Goal: Transaction & Acquisition: Purchase product/service

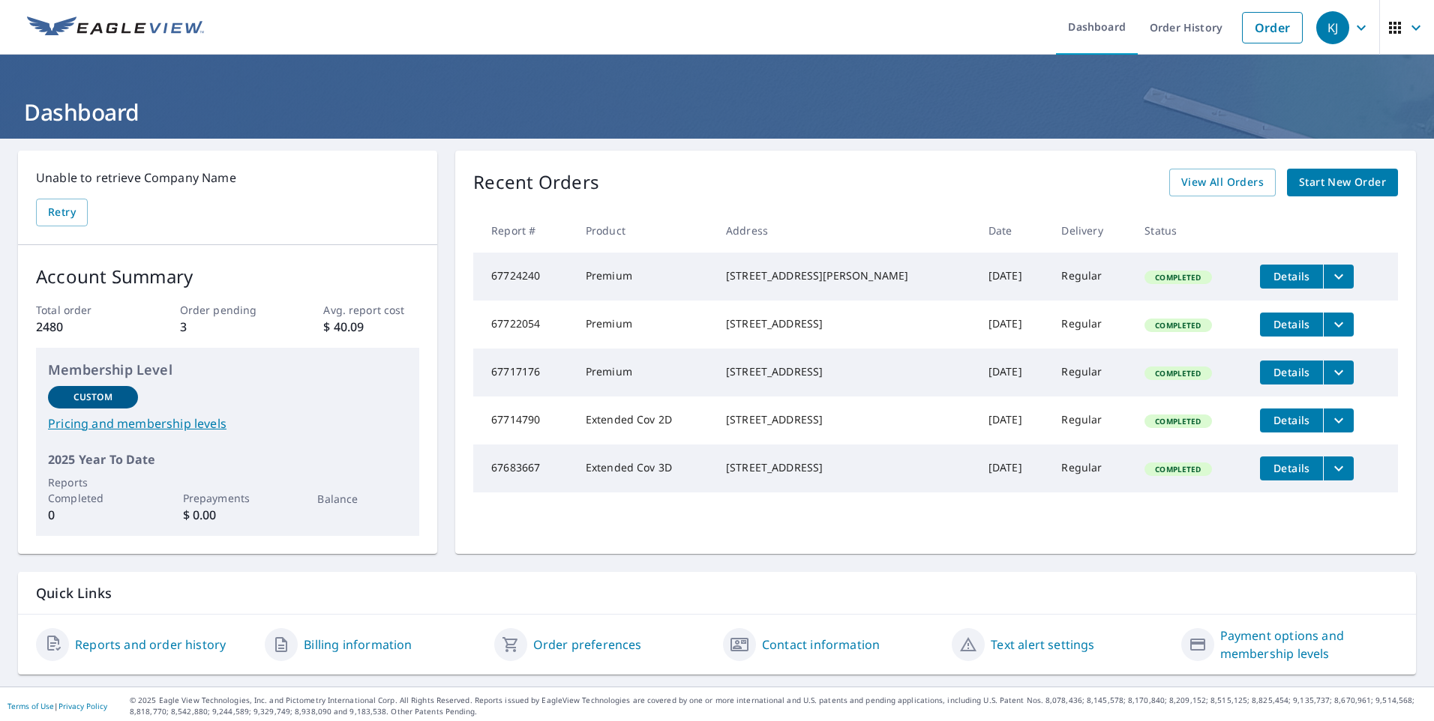
click at [1318, 181] on span "Start New Order" at bounding box center [1342, 182] width 87 height 19
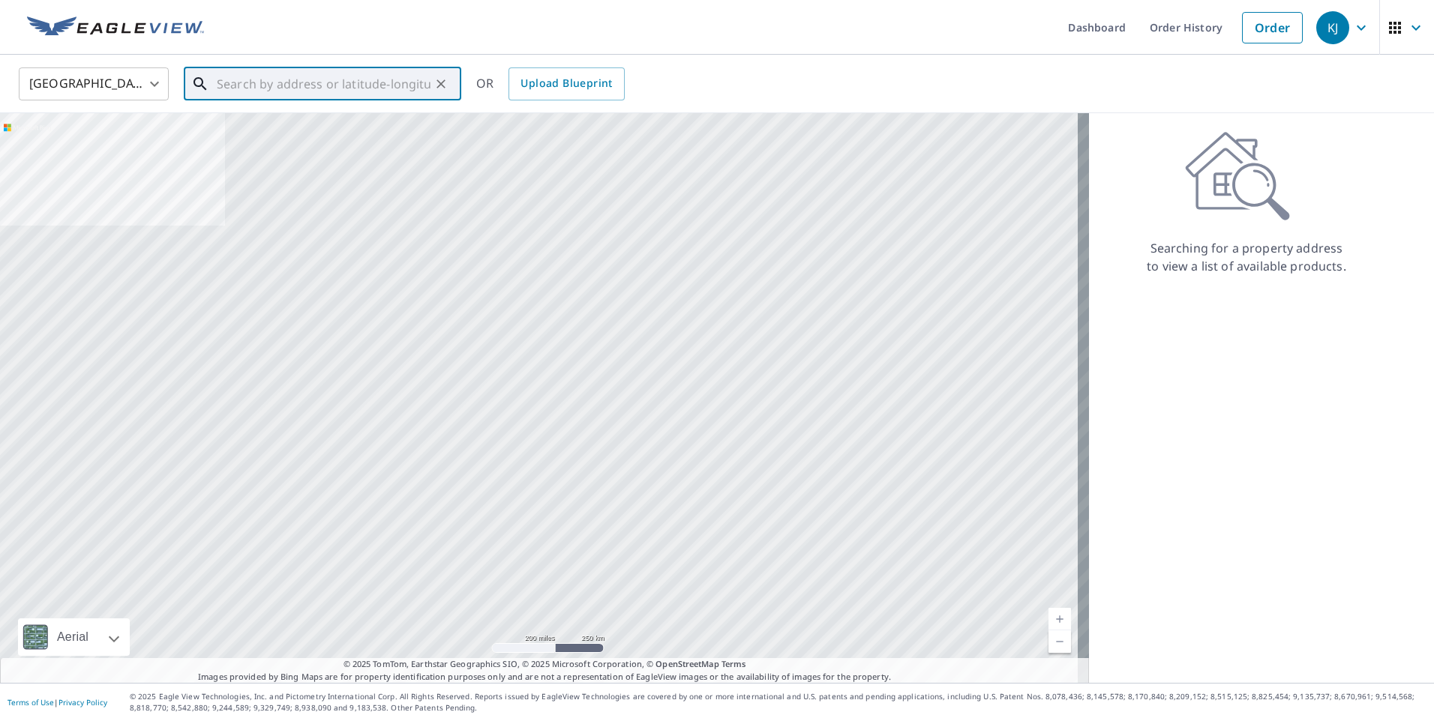
click at [322, 85] on input "text" at bounding box center [324, 84] width 214 height 42
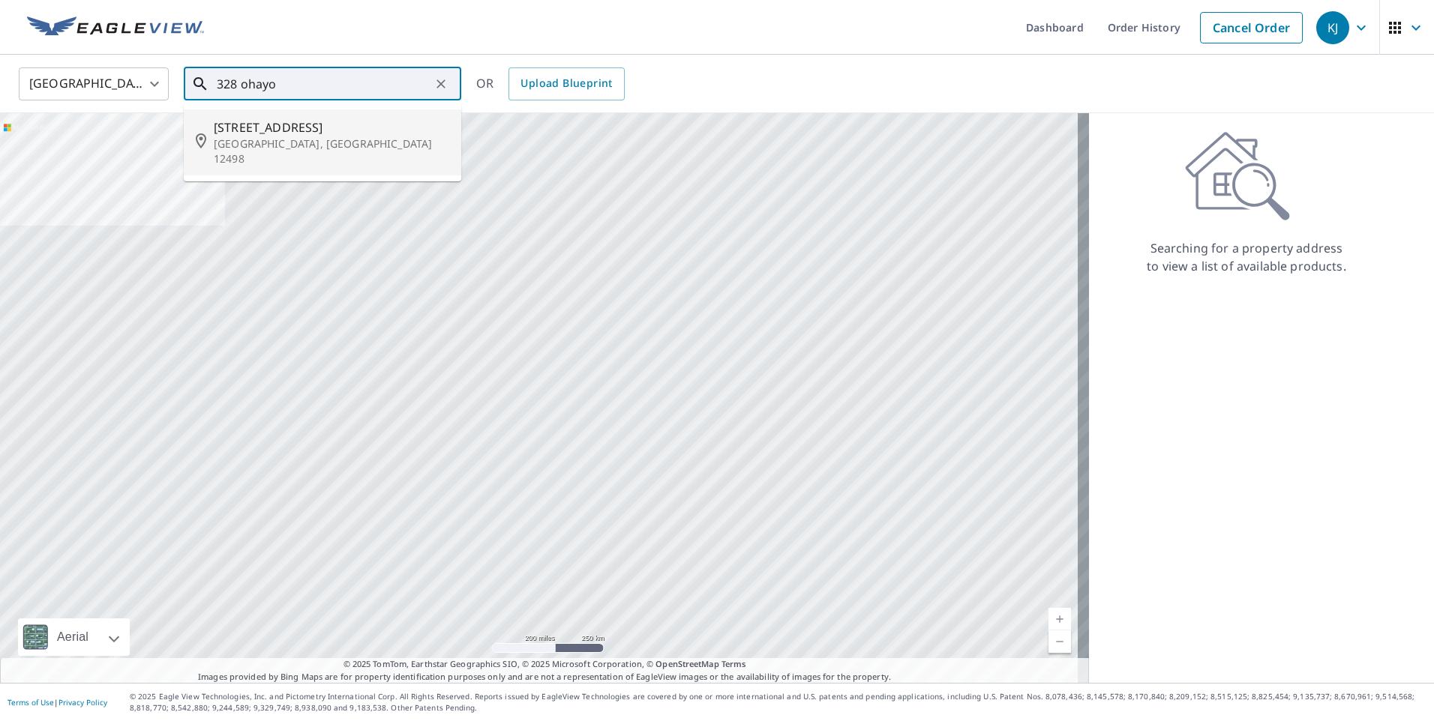
click at [317, 132] on span "[STREET_ADDRESS]" at bounding box center [331, 127] width 235 height 18
type input "[STREET_ADDRESS]"
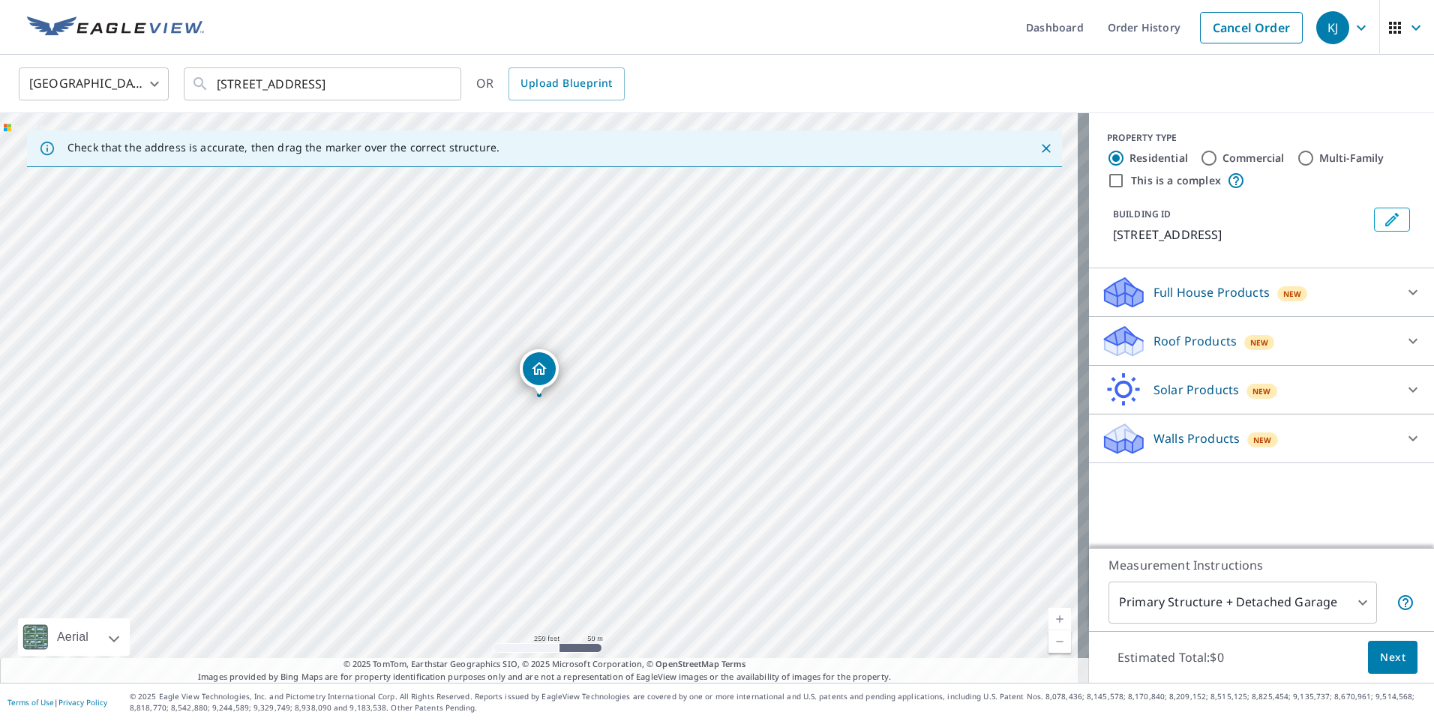
click at [1165, 350] on p "Roof Products" at bounding box center [1194, 341] width 83 height 18
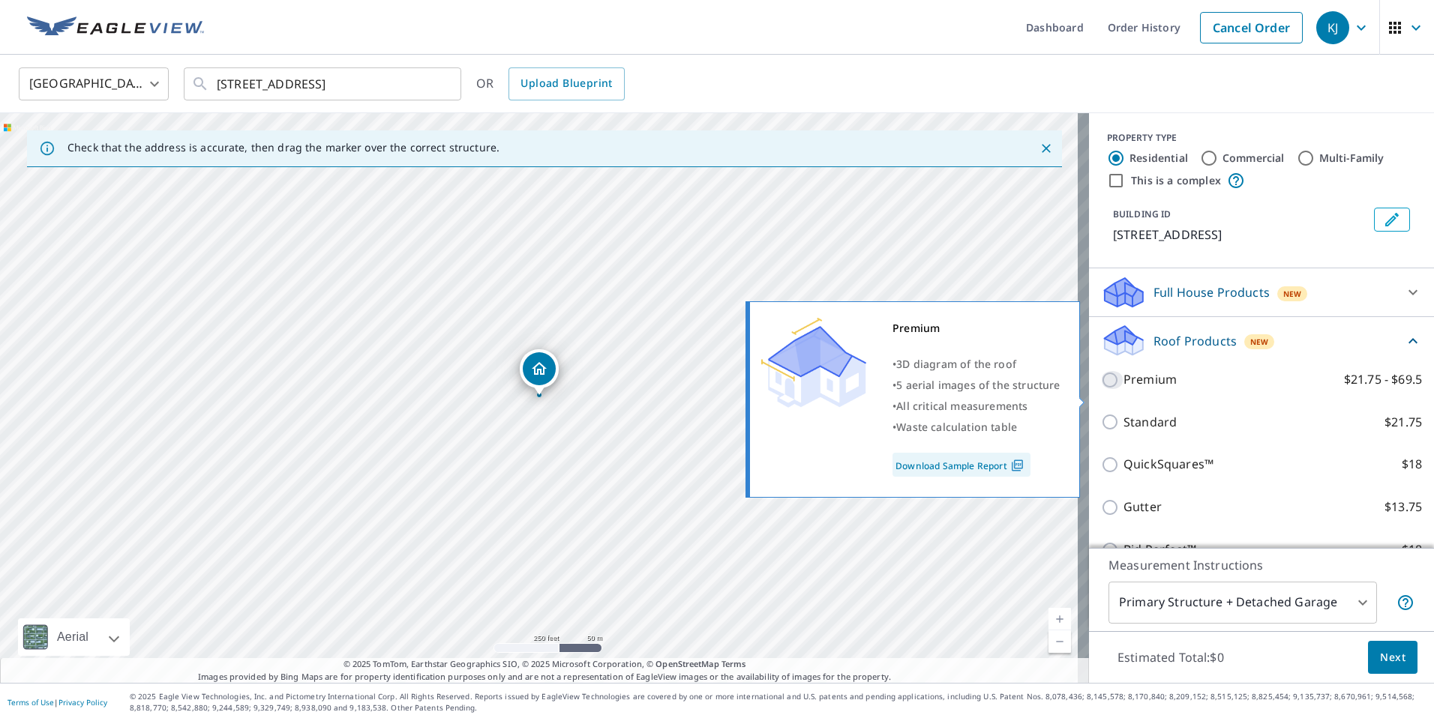
click at [1101, 389] on input "Premium $21.75 - $69.5" at bounding box center [1112, 380] width 22 height 18
checkbox input "true"
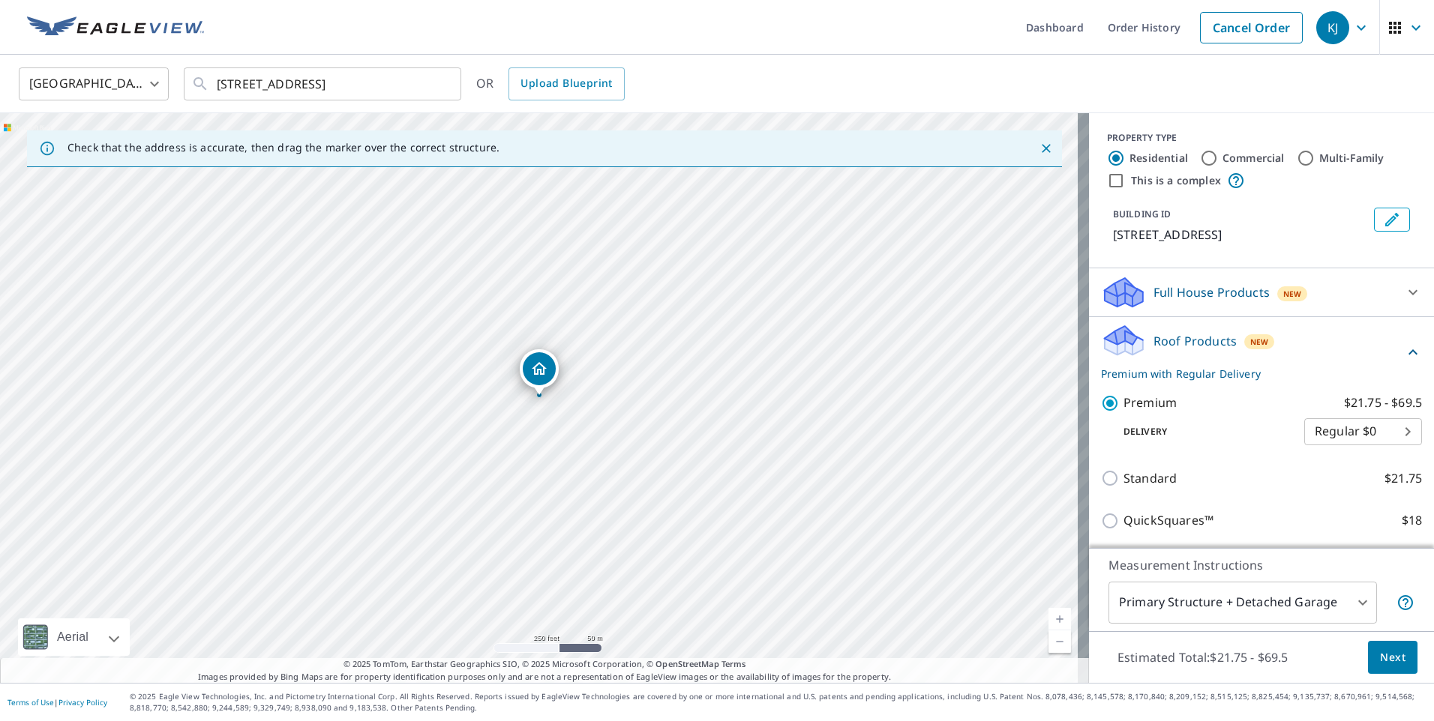
click at [1152, 601] on body "KJ KJ Dashboard Order History Cancel Order KJ [GEOGRAPHIC_DATA] [GEOGRAPHIC_DAT…" at bounding box center [717, 360] width 1434 height 721
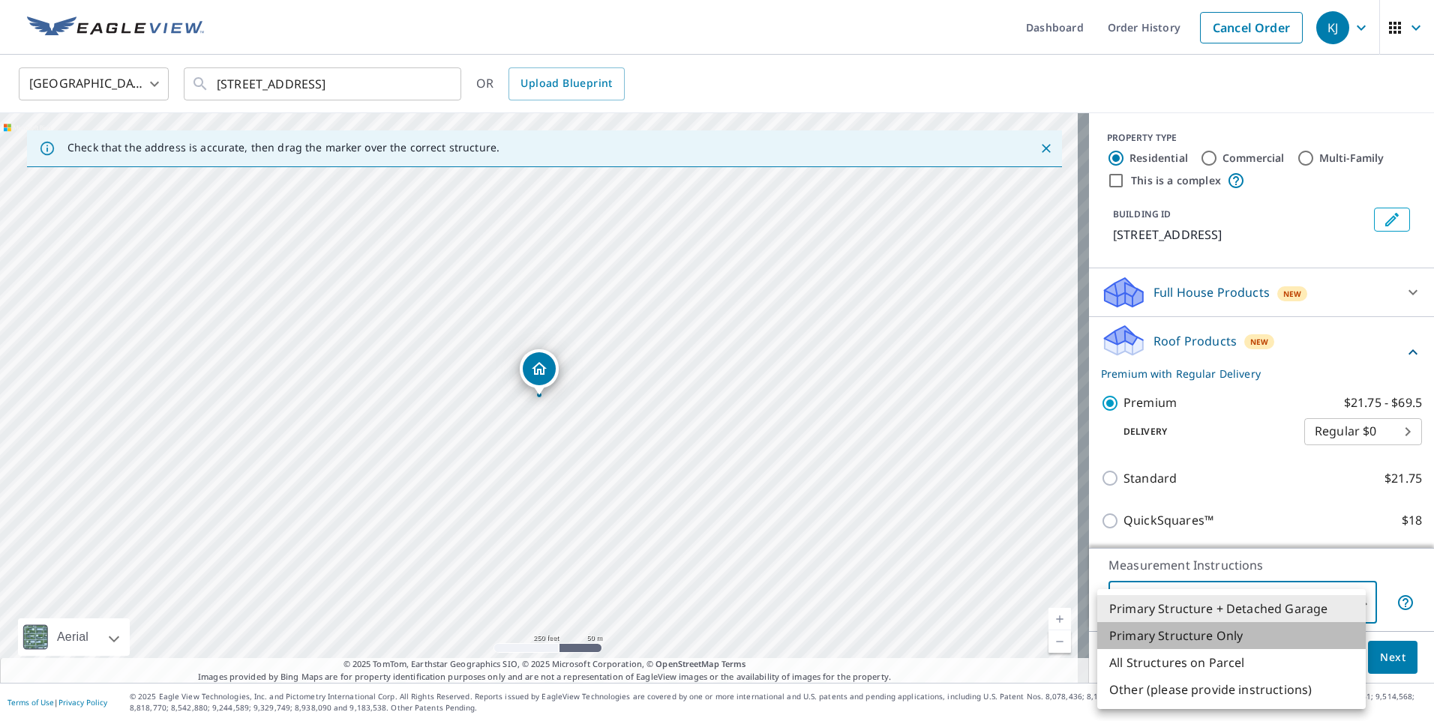
drag, startPoint x: 1149, startPoint y: 639, endPoint x: 1348, endPoint y: 657, distance: 199.5
click at [1150, 637] on li "Primary Structure Only" at bounding box center [1231, 635] width 268 height 27
type input "2"
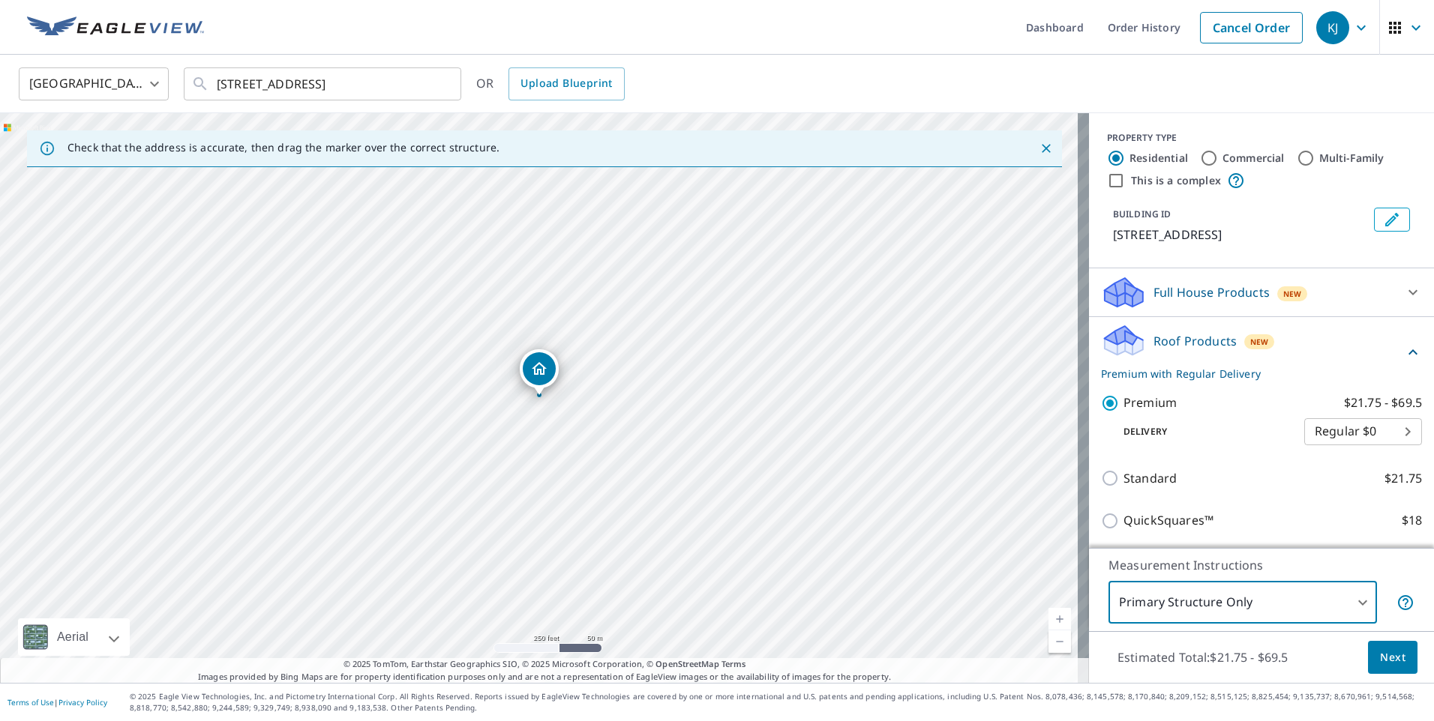
click at [1368, 652] on button "Next" at bounding box center [1392, 658] width 49 height 34
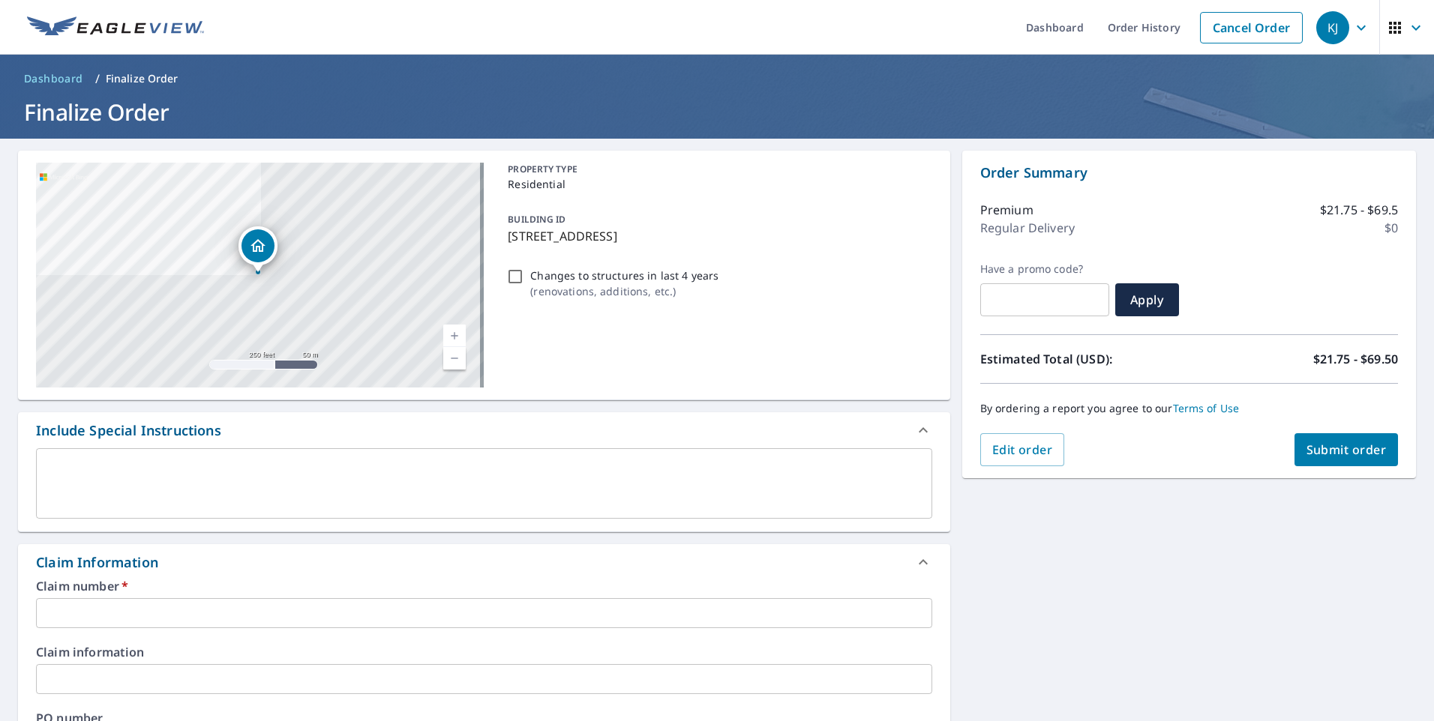
click at [157, 615] on input "text" at bounding box center [484, 613] width 896 height 30
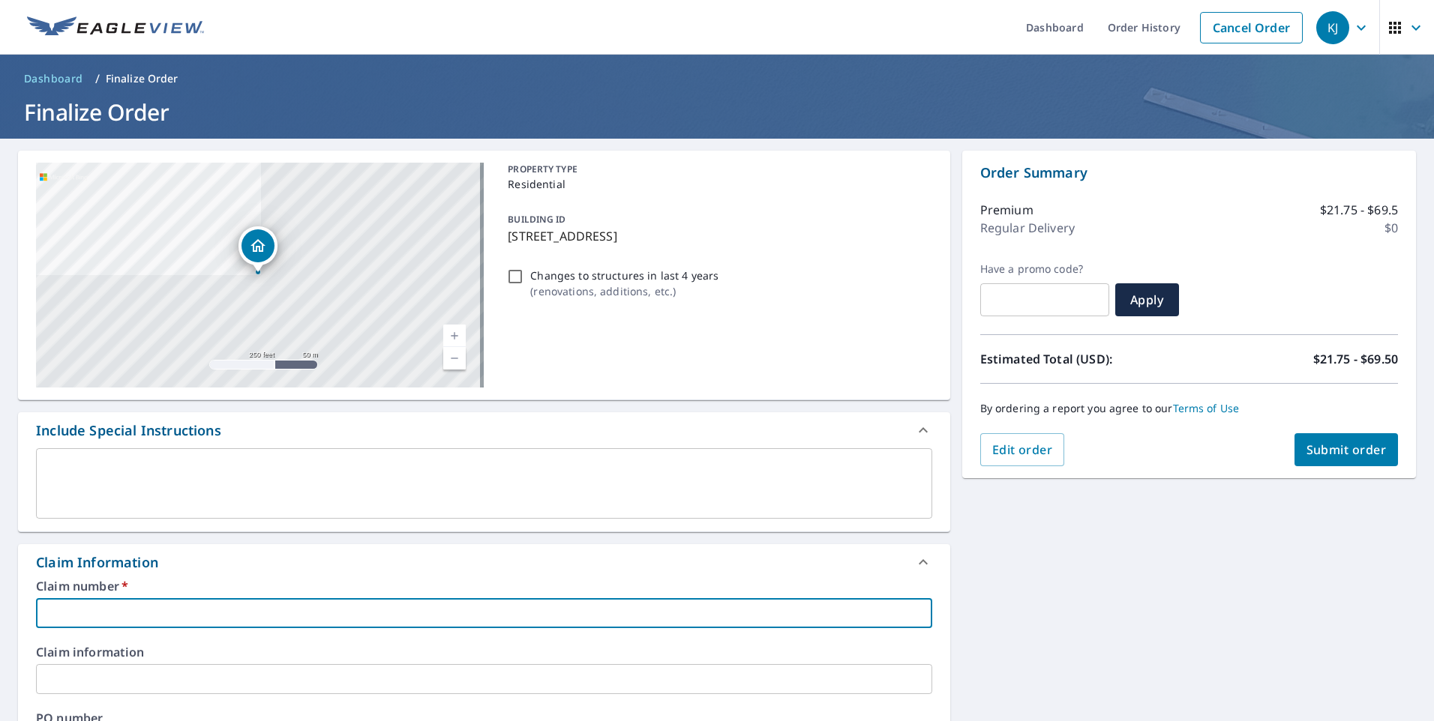
paste input "7938391"
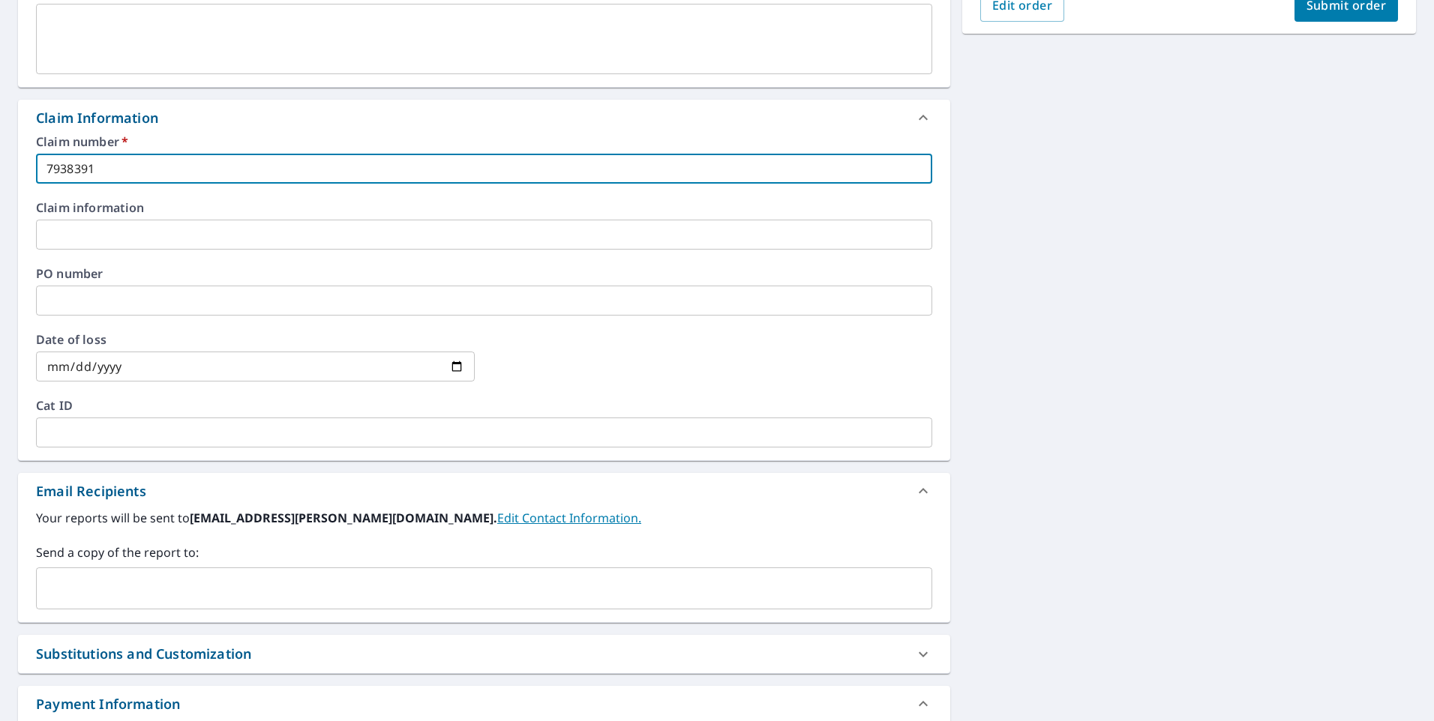
scroll to position [450, 0]
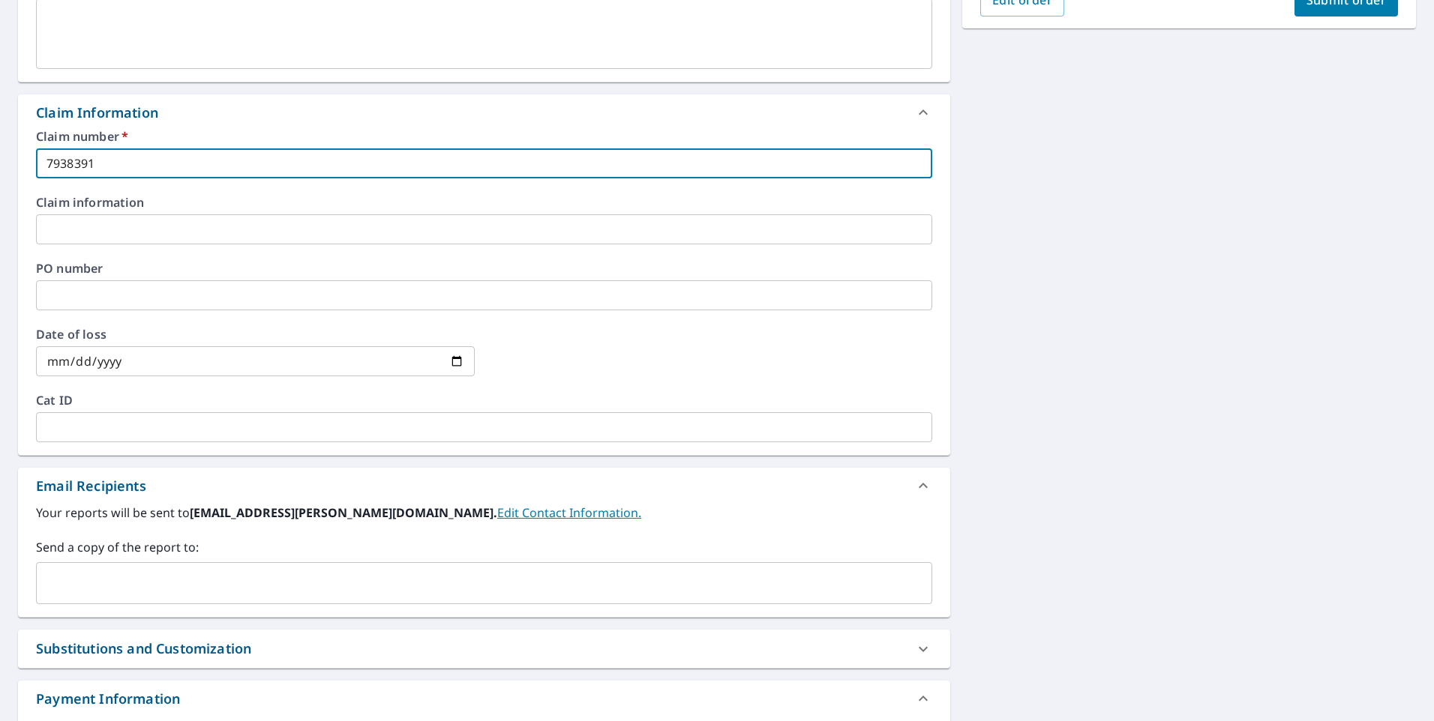
type input "7938391"
click at [111, 576] on input "text" at bounding box center [473, 583] width 860 height 28
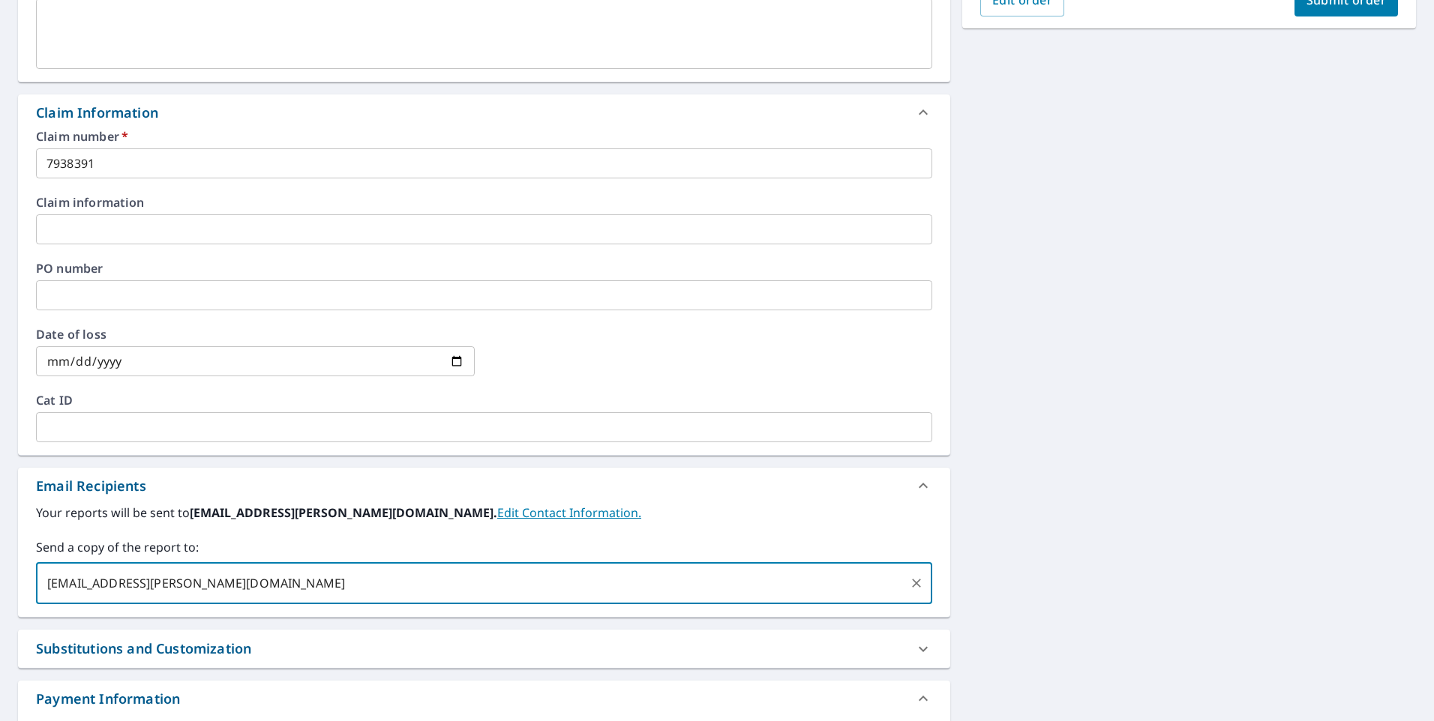
scroll to position [375, 0]
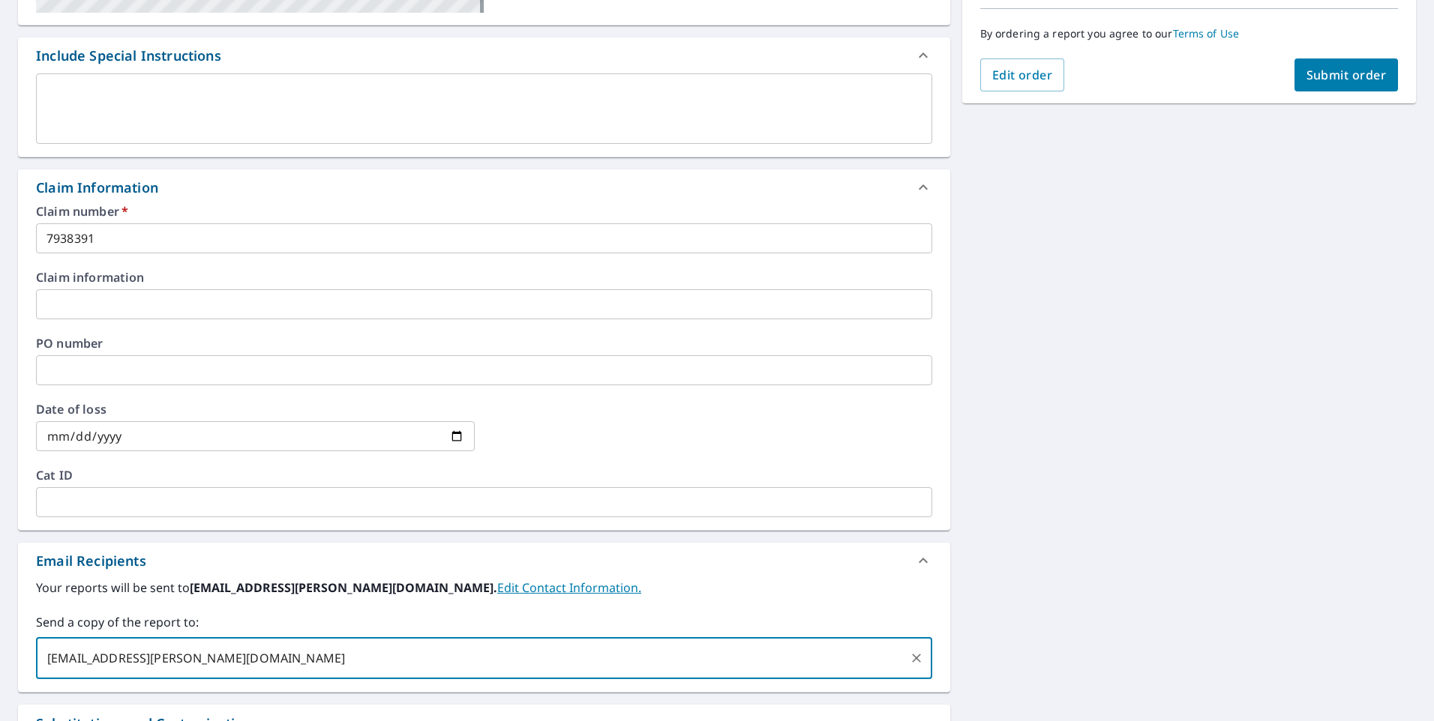
type input "[EMAIL_ADDRESS][PERSON_NAME][DOMAIN_NAME]"
click at [1327, 81] on span "Submit order" at bounding box center [1346, 75] width 80 height 16
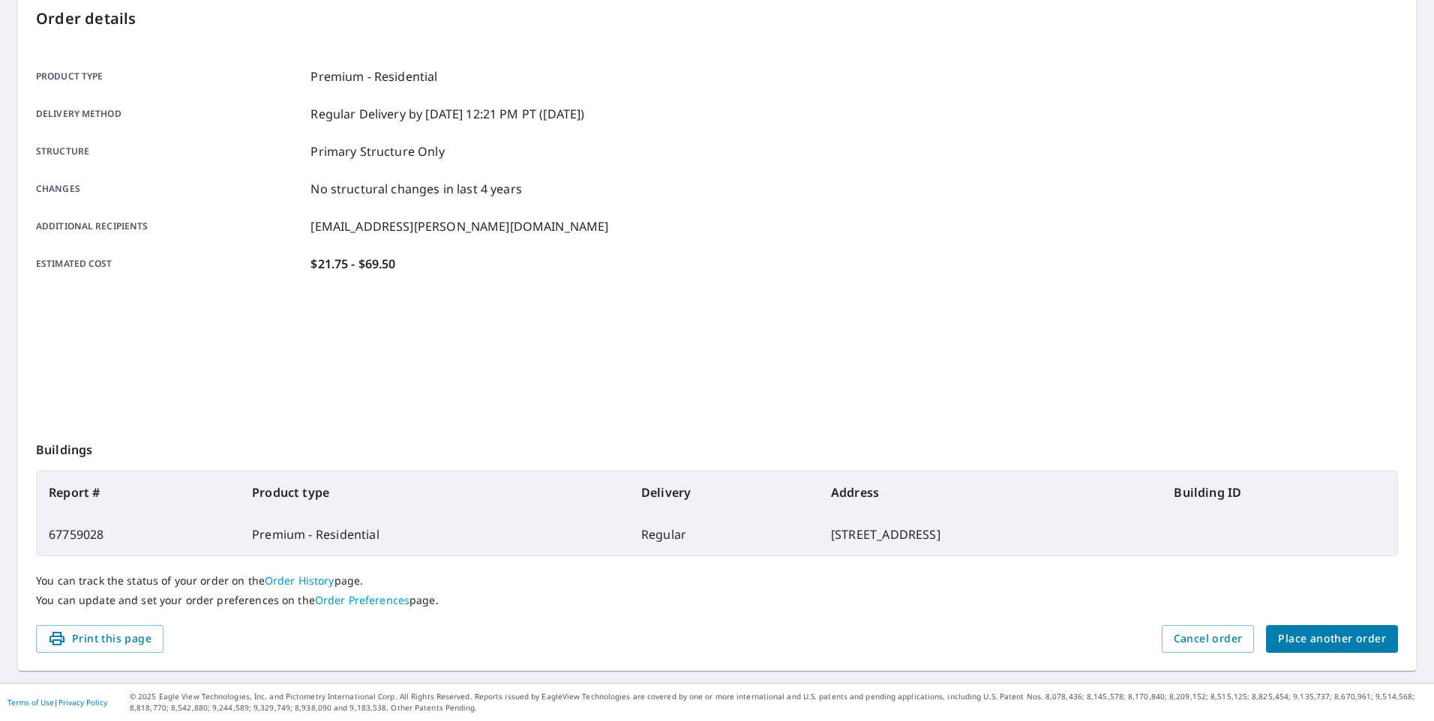
scroll to position [161, 0]
